Goal: Transaction & Acquisition: Purchase product/service

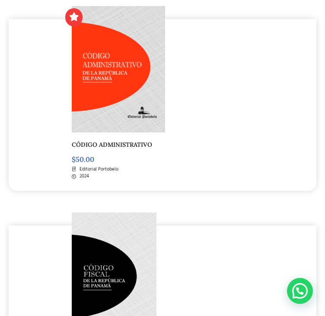
scroll to position [259, 0]
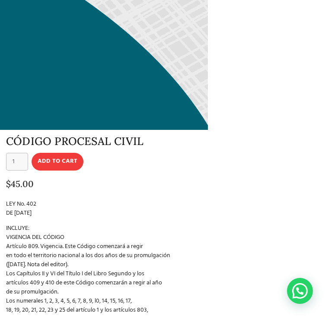
scroll to position [309, 0]
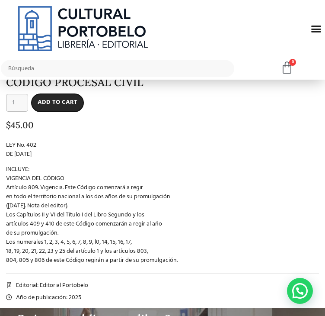
click at [83, 112] on button "Add to cart" at bounding box center [58, 103] width 52 height 18
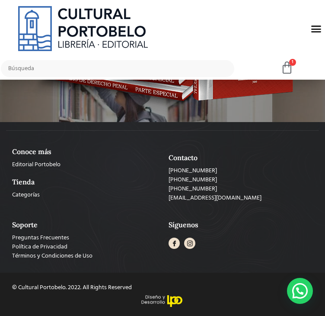
scroll to position [915, 0]
click at [73, 41] on img at bounding box center [83, 28] width 130 height 45
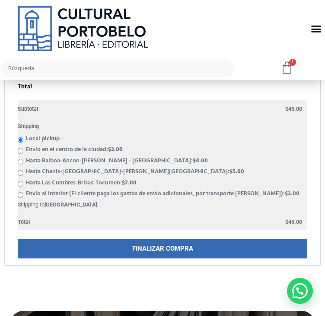
scroll to position [440, 0]
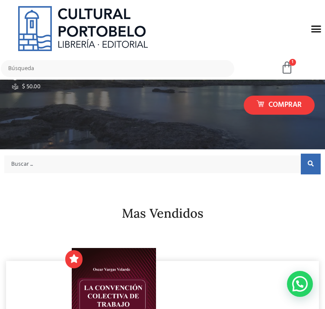
scroll to position [86, 0]
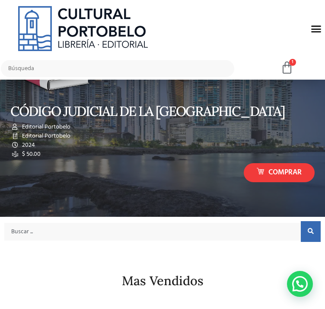
click at [95, 96] on img at bounding box center [55, 49] width 90 height 92
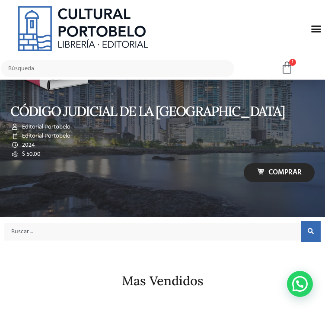
click at [244, 163] on link "Comprar" at bounding box center [279, 172] width 71 height 19
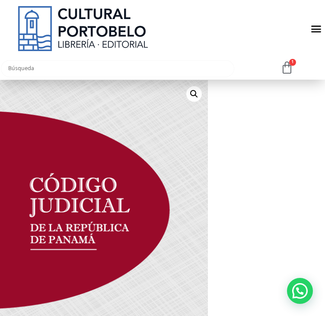
click at [231, 77] on input "text" at bounding box center [117, 68] width 233 height 17
type input "Codigo"
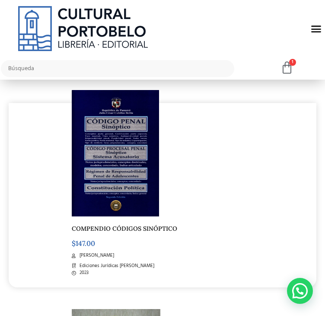
scroll to position [994, 0]
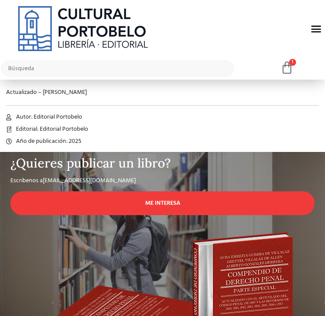
scroll to position [389, 0]
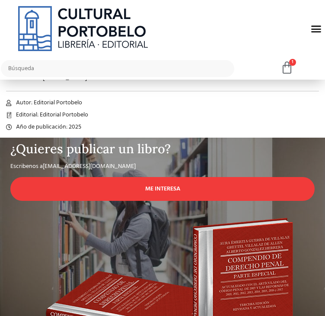
click at [79, 45] on button "Add to cart" at bounding box center [58, 36] width 52 height 18
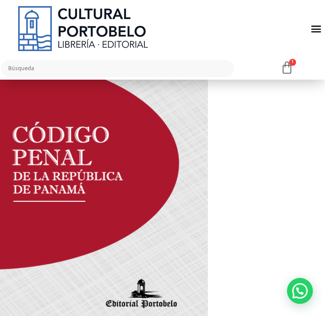
scroll to position [0, 0]
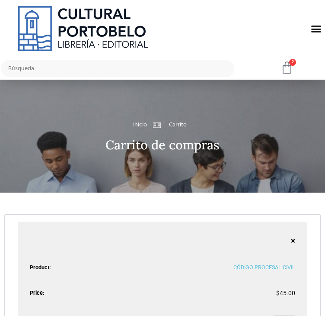
click at [284, 74] on icon at bounding box center [287, 67] width 13 height 13
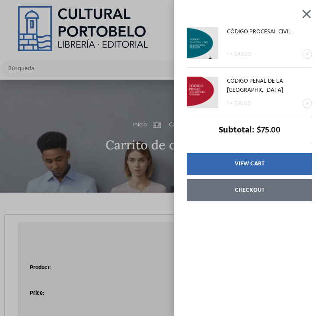
click at [314, 20] on div "CÓDIGO PROCESAL CIVIL 1 × $ 45.00 CÓDIGO PENAL DE LA REPÚBLICA DE PANAMÁ 1 × $ …" at bounding box center [249, 158] width 151 height 316
click at [312, 18] on div at bounding box center [306, 14] width 11 height 10
